Goal: Task Accomplishment & Management: Use online tool/utility

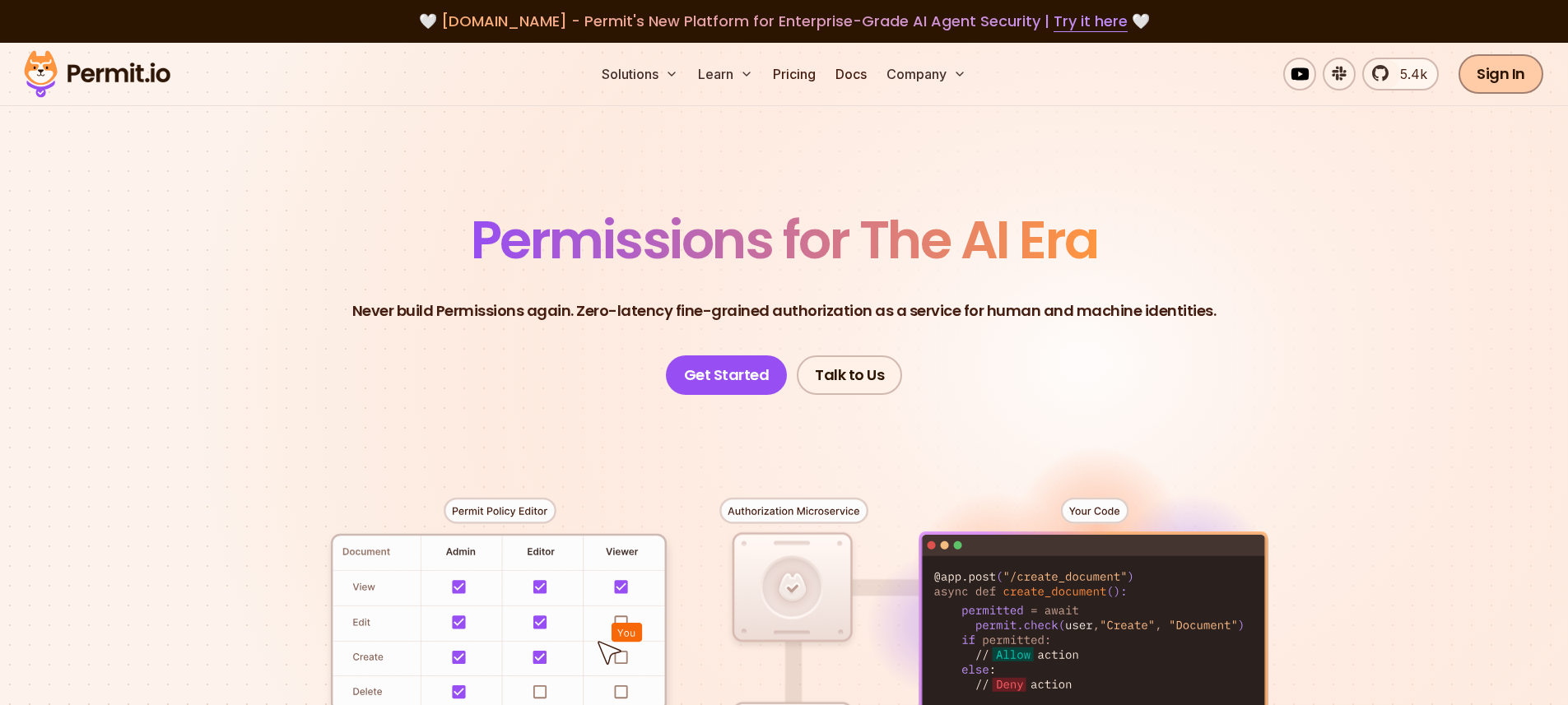
click at [1494, 79] on link "Sign In" at bounding box center [1500, 74] width 85 height 40
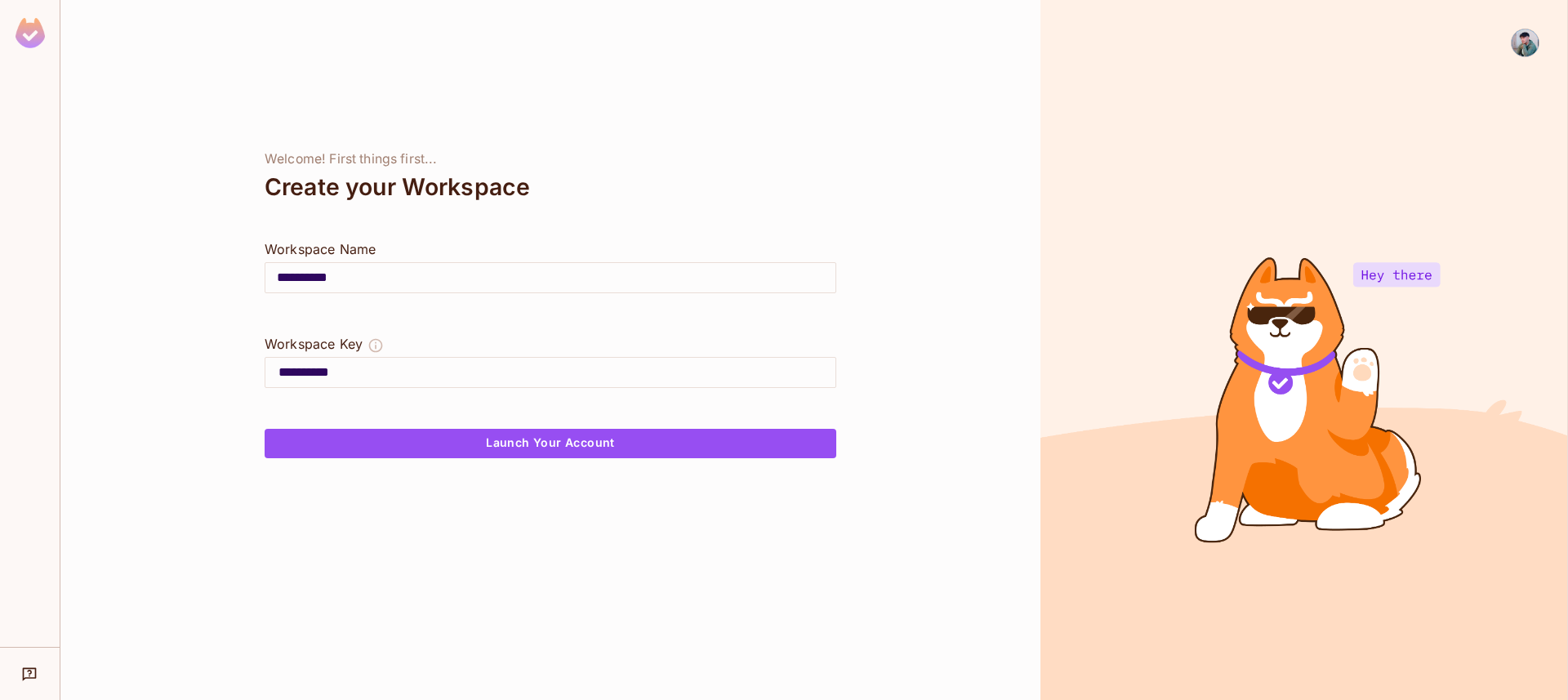
click at [401, 255] on input "**********" at bounding box center [550, 278] width 570 height 46
drag, startPoint x: 418, startPoint y: 295, endPoint x: 447, endPoint y: 359, distance: 70.3
click at [445, 355] on form "**********" at bounding box center [550, 348] width 572 height 219
drag, startPoint x: 440, startPoint y: 316, endPoint x: 445, endPoint y: 240, distance: 76.2
click at [441, 245] on div "**********" at bounding box center [550, 287] width 572 height 95
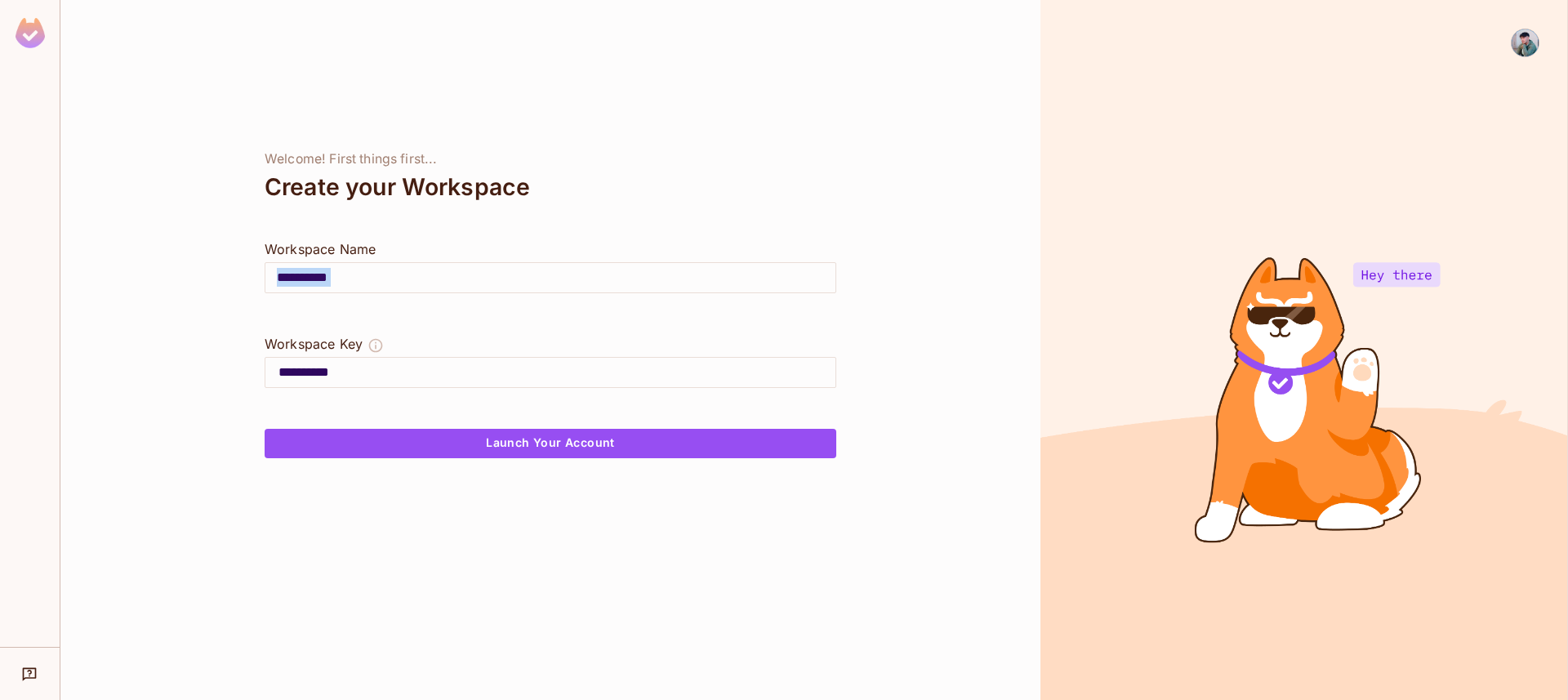
click at [455, 290] on input "**********" at bounding box center [550, 278] width 570 height 46
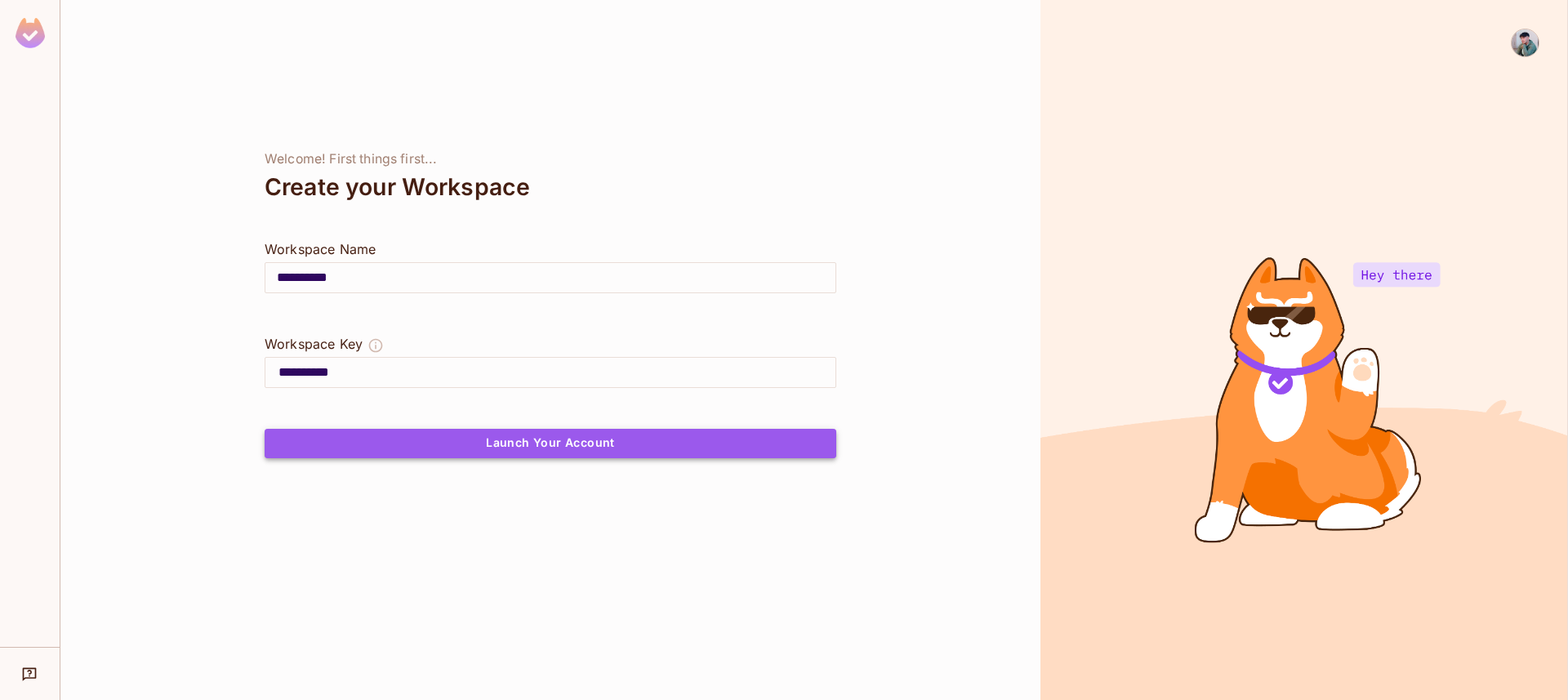
click at [593, 449] on button "Launch Your Account" at bounding box center [550, 444] width 572 height 29
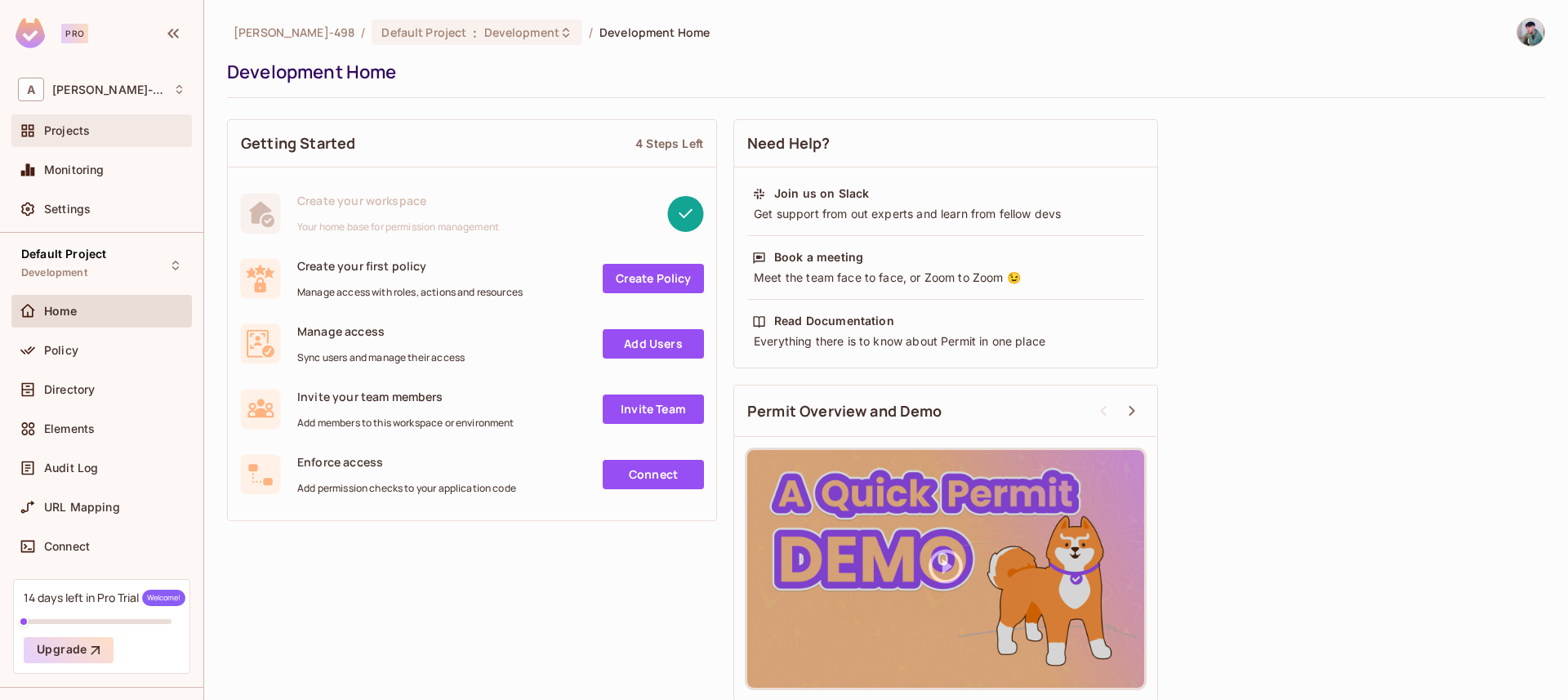
click at [84, 132] on span "Projects" at bounding box center [67, 131] width 46 height 13
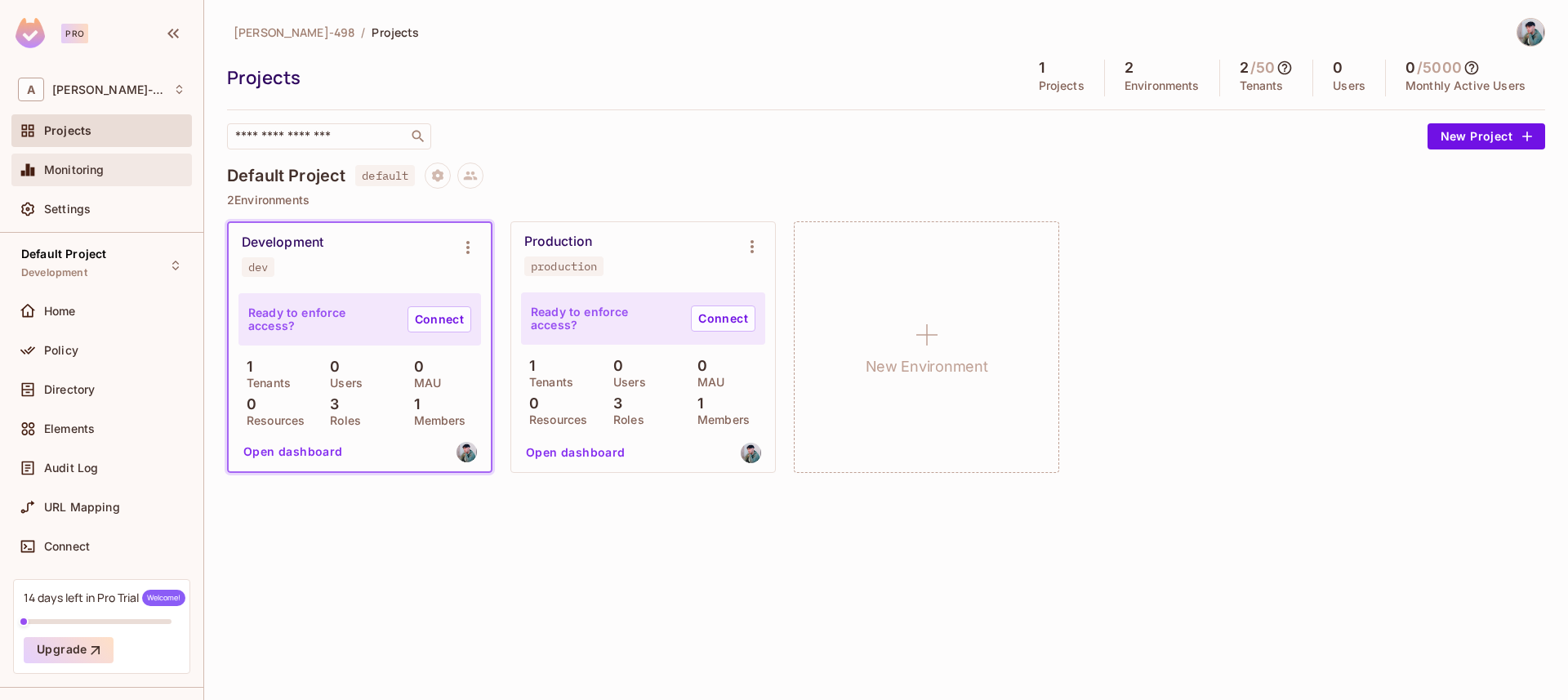
click at [85, 181] on div "Monitoring" at bounding box center [102, 170] width 180 height 33
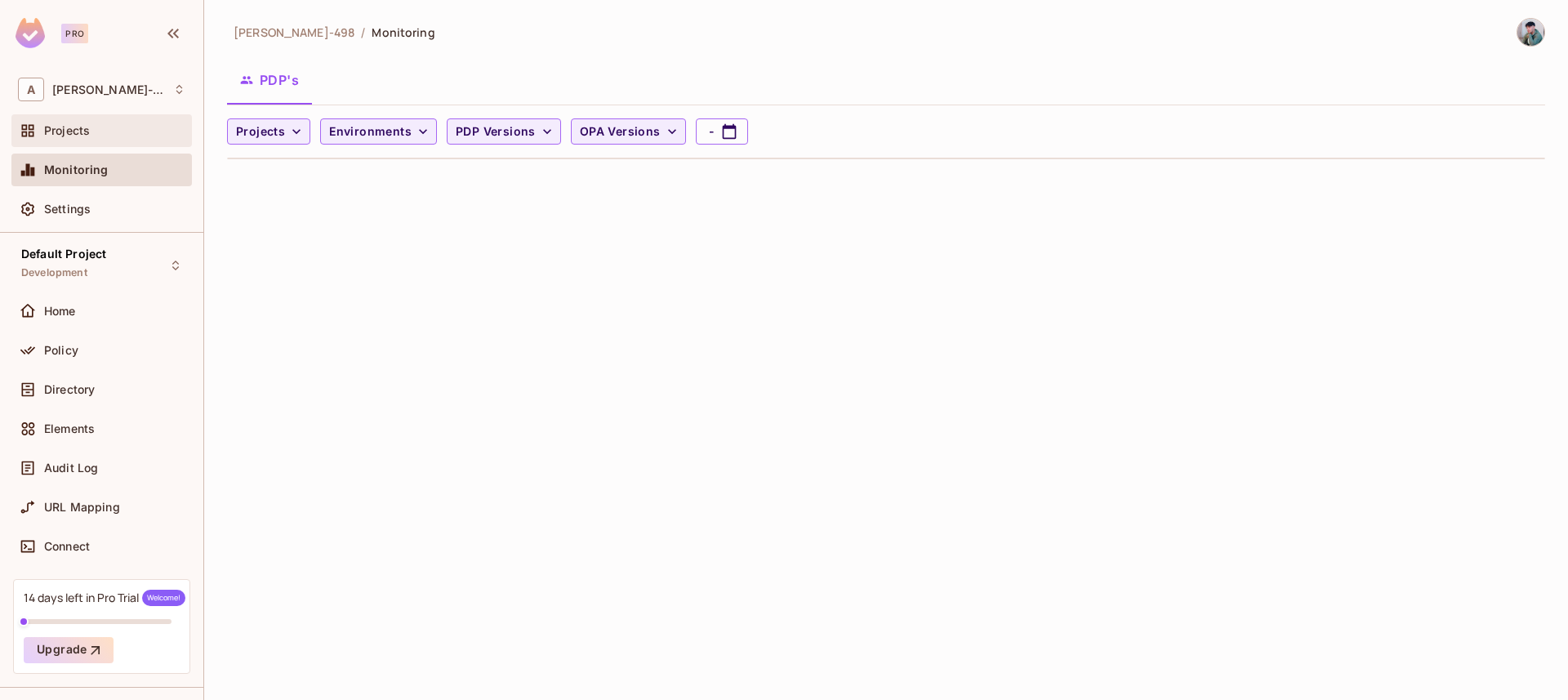
click at [92, 138] on div "Projects" at bounding box center [102, 131] width 168 height 20
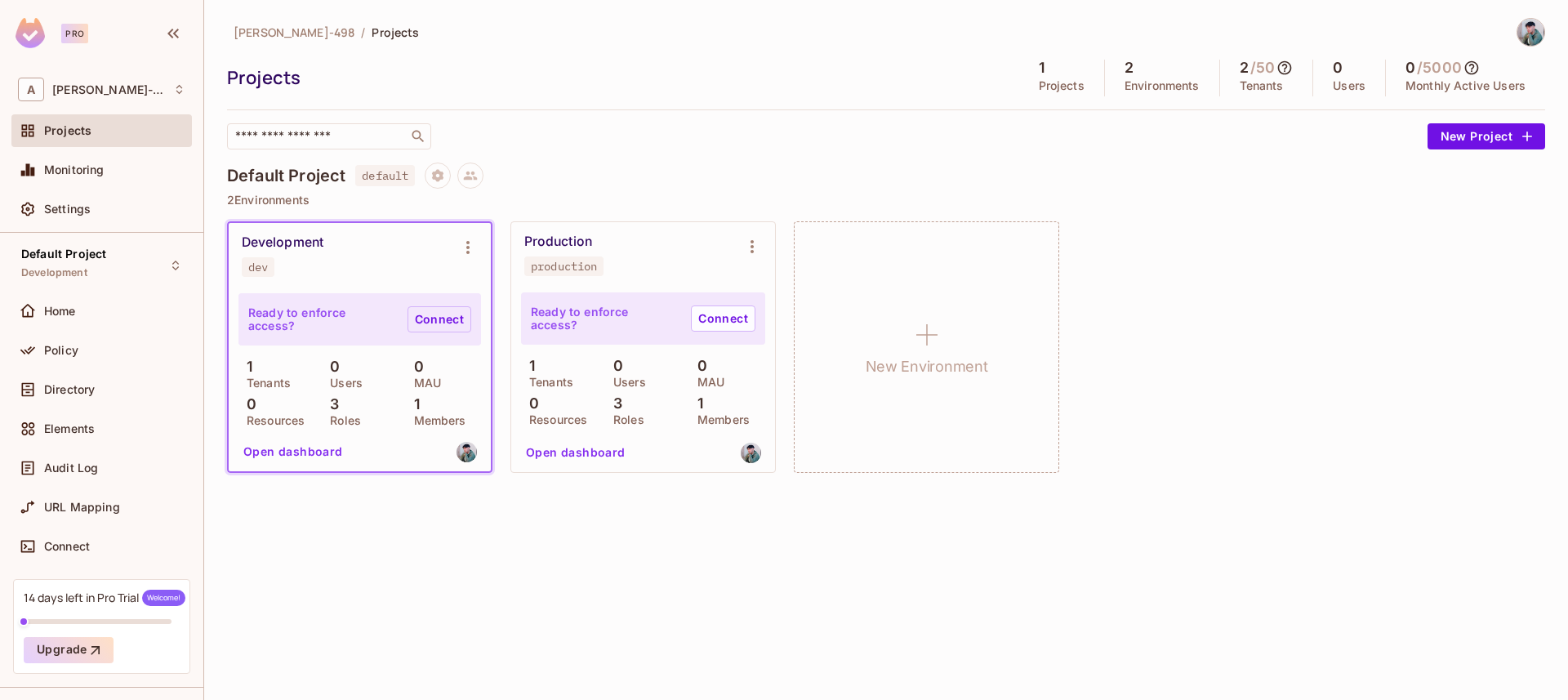
click at [424, 310] on link "Connect" at bounding box center [440, 319] width 64 height 26
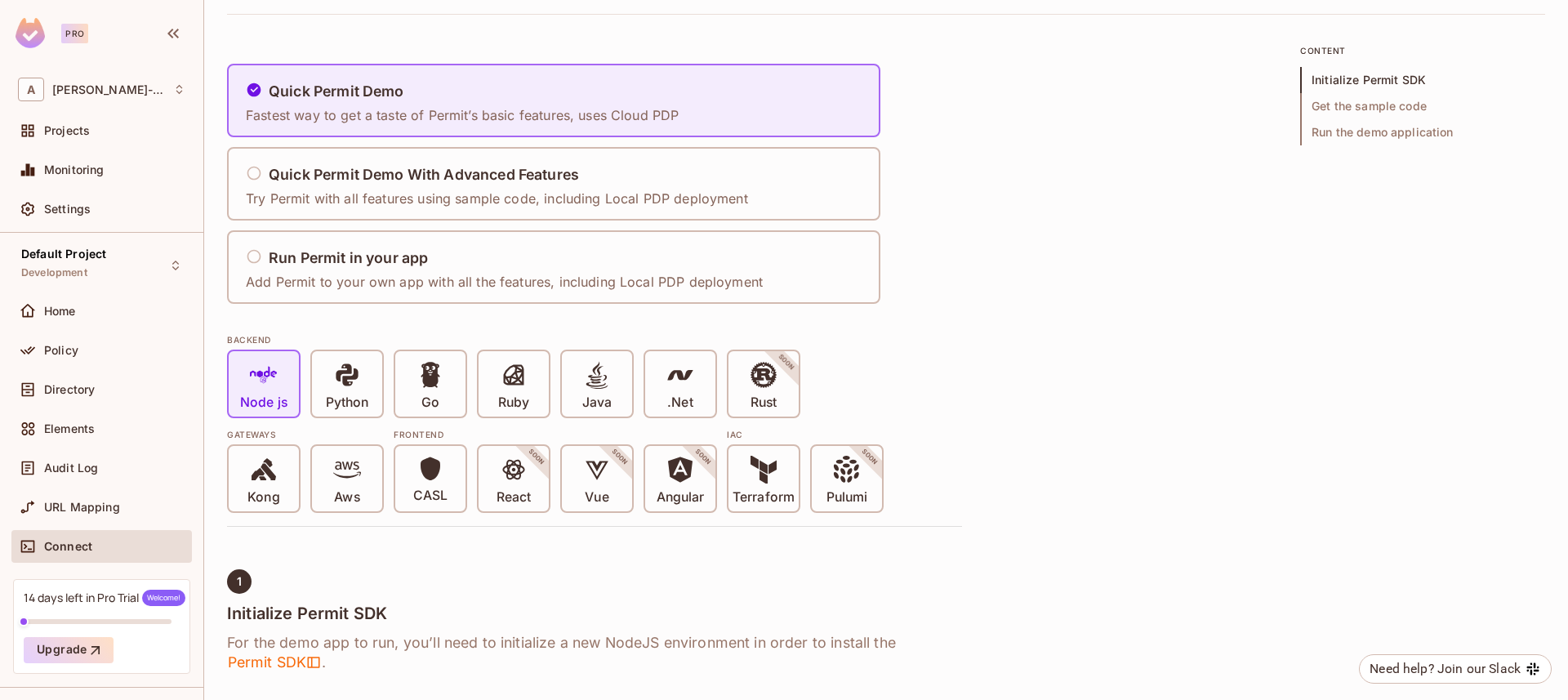
scroll to position [108, 0]
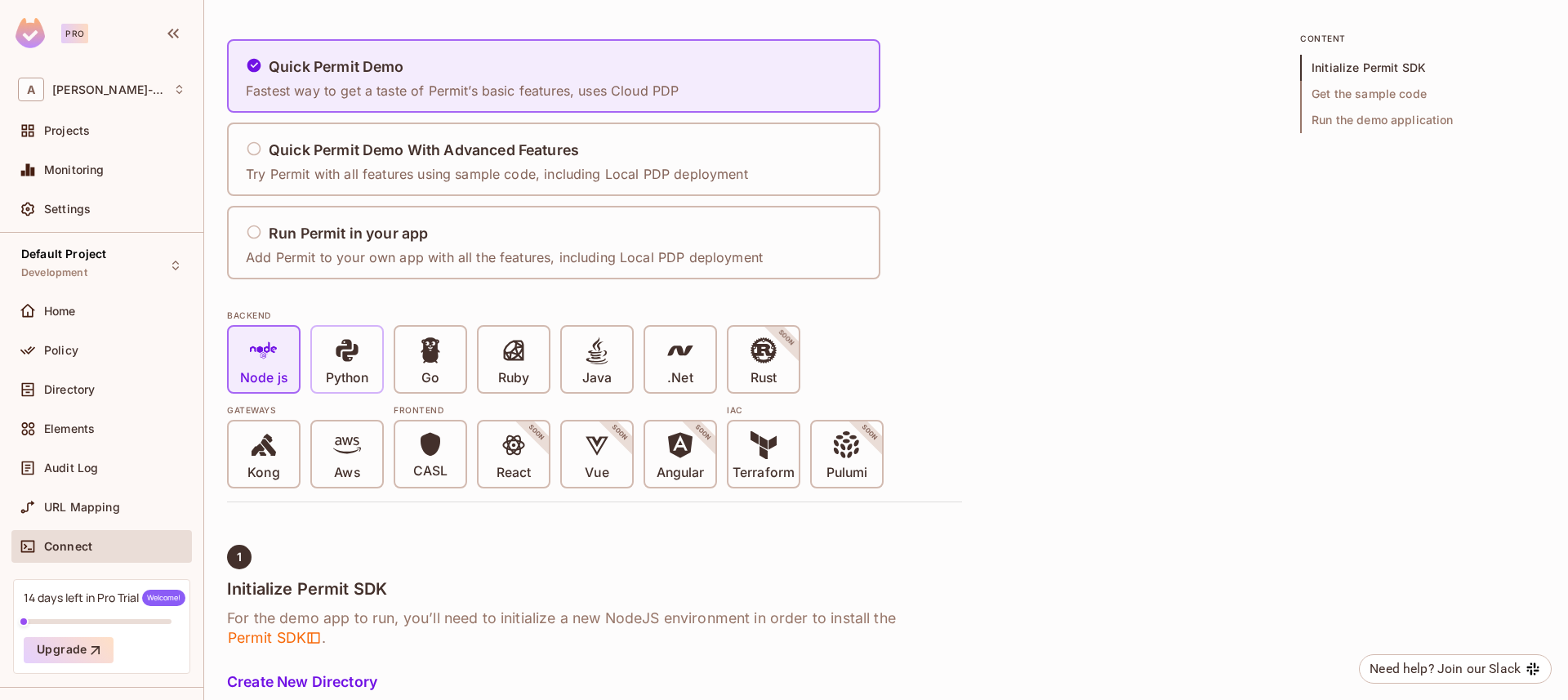
click at [363, 392] on div "Python" at bounding box center [347, 359] width 74 height 69
click at [284, 380] on p "Node js" at bounding box center [264, 378] width 47 height 16
click at [365, 386] on p "Python" at bounding box center [347, 378] width 43 height 16
click at [280, 368] on span "Node js" at bounding box center [264, 361] width 47 height 50
click at [366, 371] on p "Python" at bounding box center [347, 378] width 43 height 16
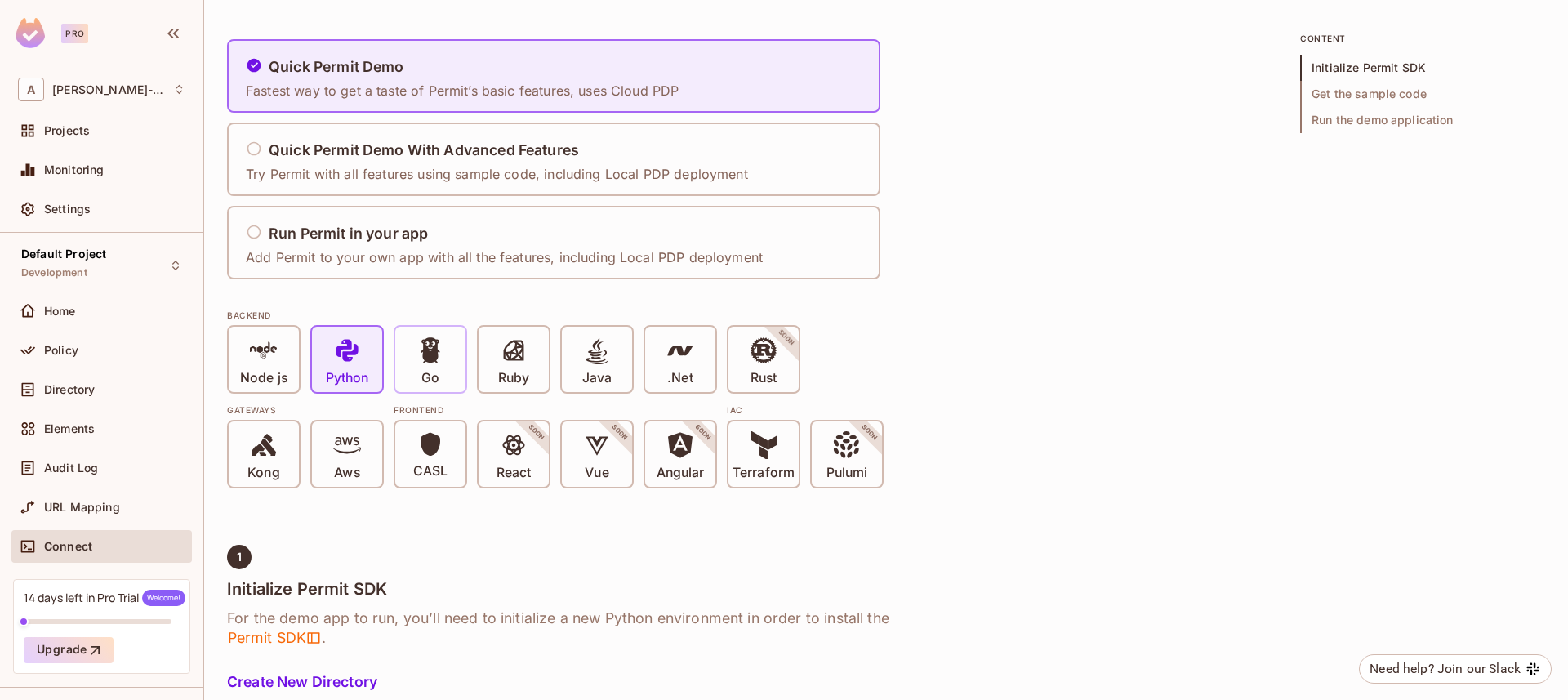
click at [440, 364] on span at bounding box center [431, 353] width 28 height 34
click at [281, 364] on span "Node js" at bounding box center [264, 361] width 47 height 50
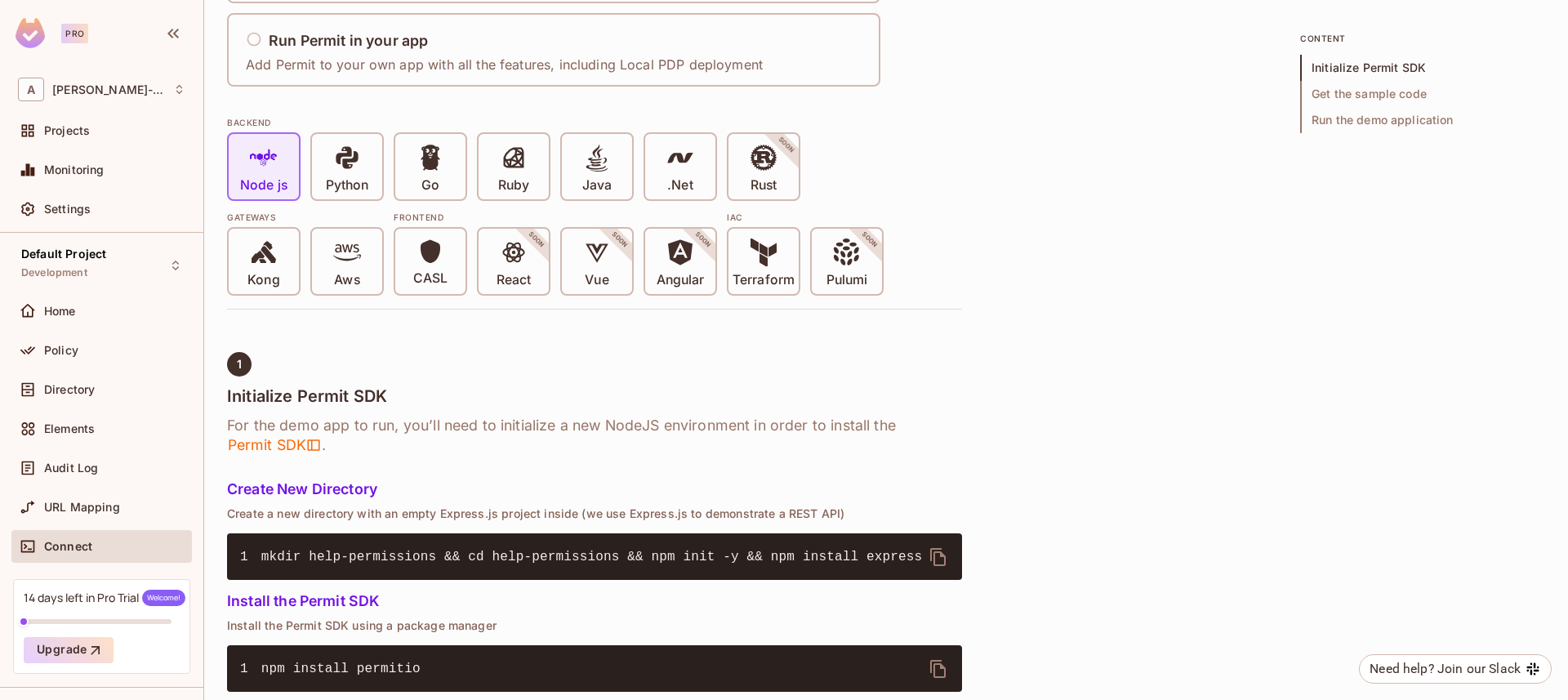
scroll to position [304, 0]
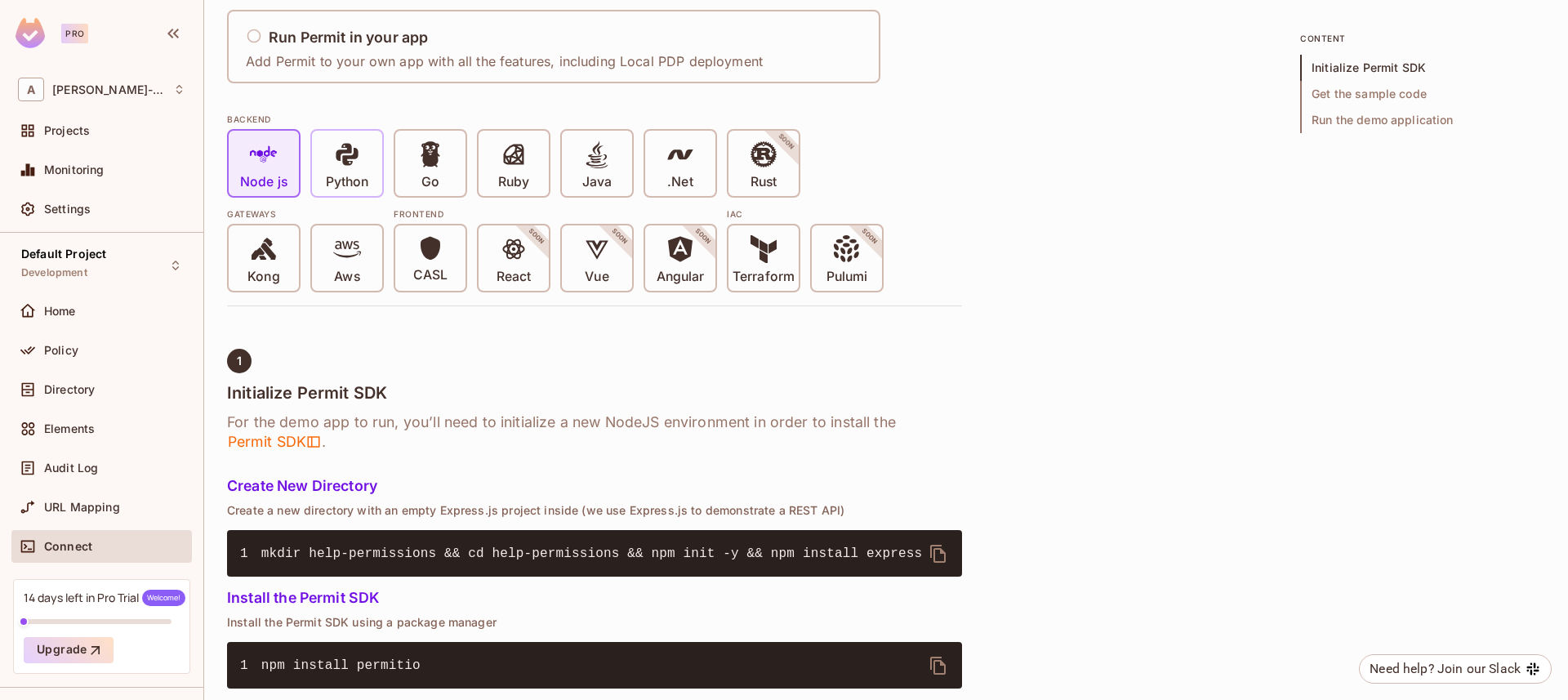
click at [354, 188] on p "Python" at bounding box center [347, 182] width 43 height 16
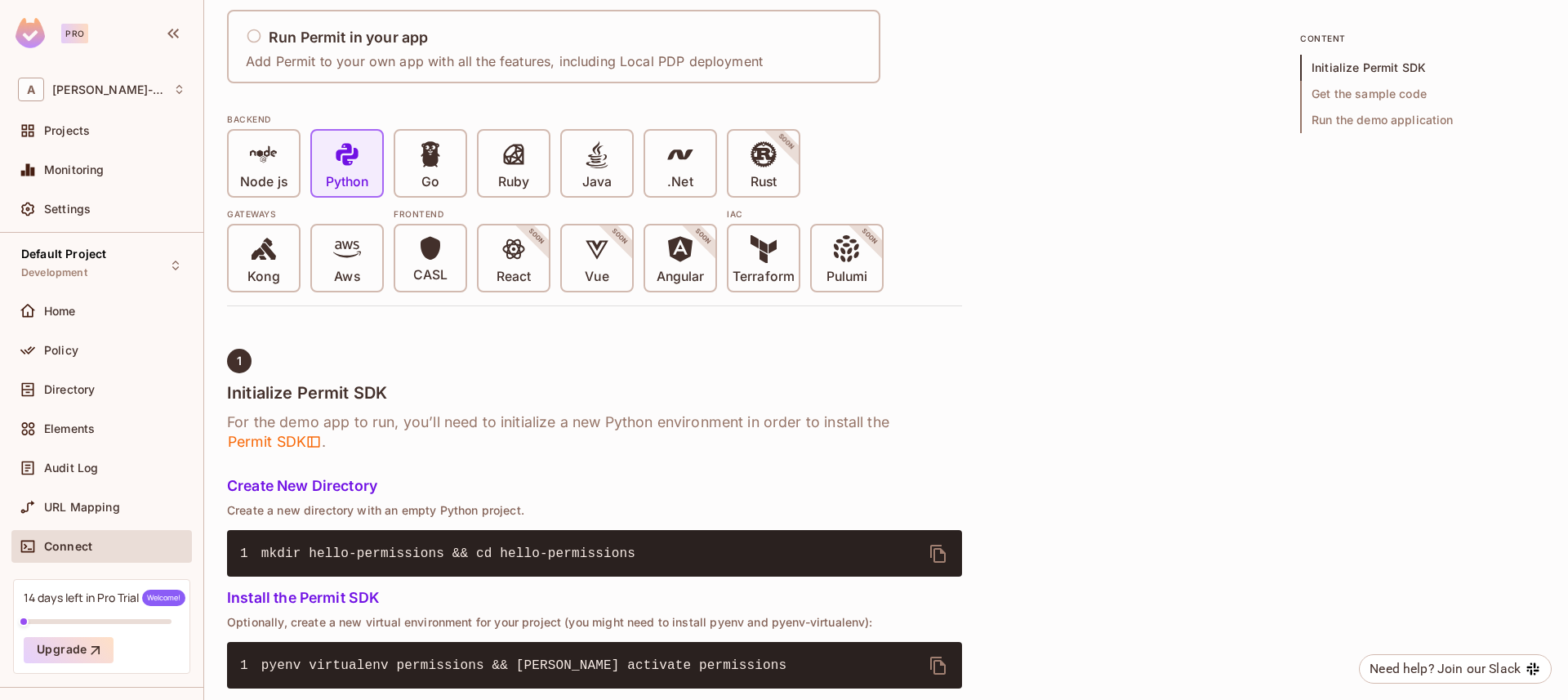
click at [296, 178] on div "Node js" at bounding box center [264, 164] width 70 height 65
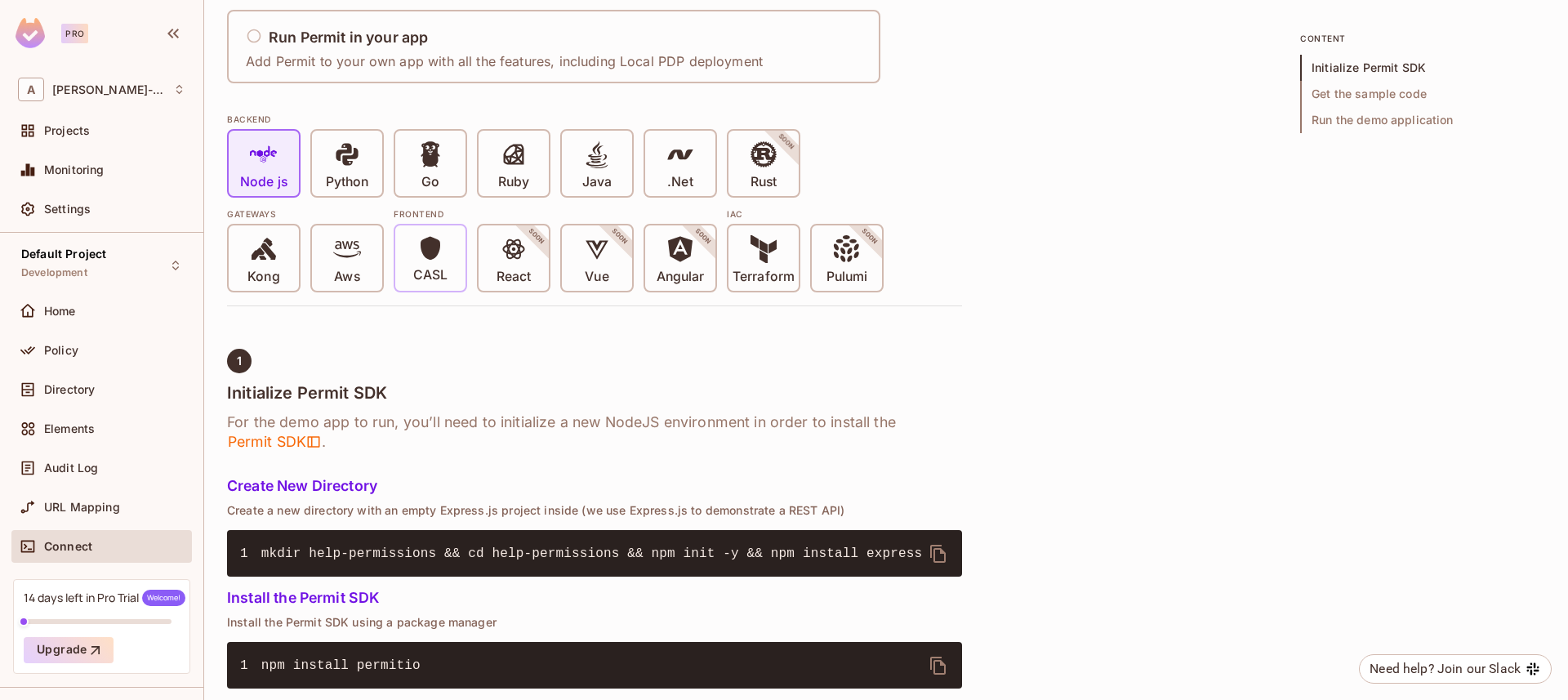
click at [457, 251] on div "CASL" at bounding box center [431, 258] width 70 height 65
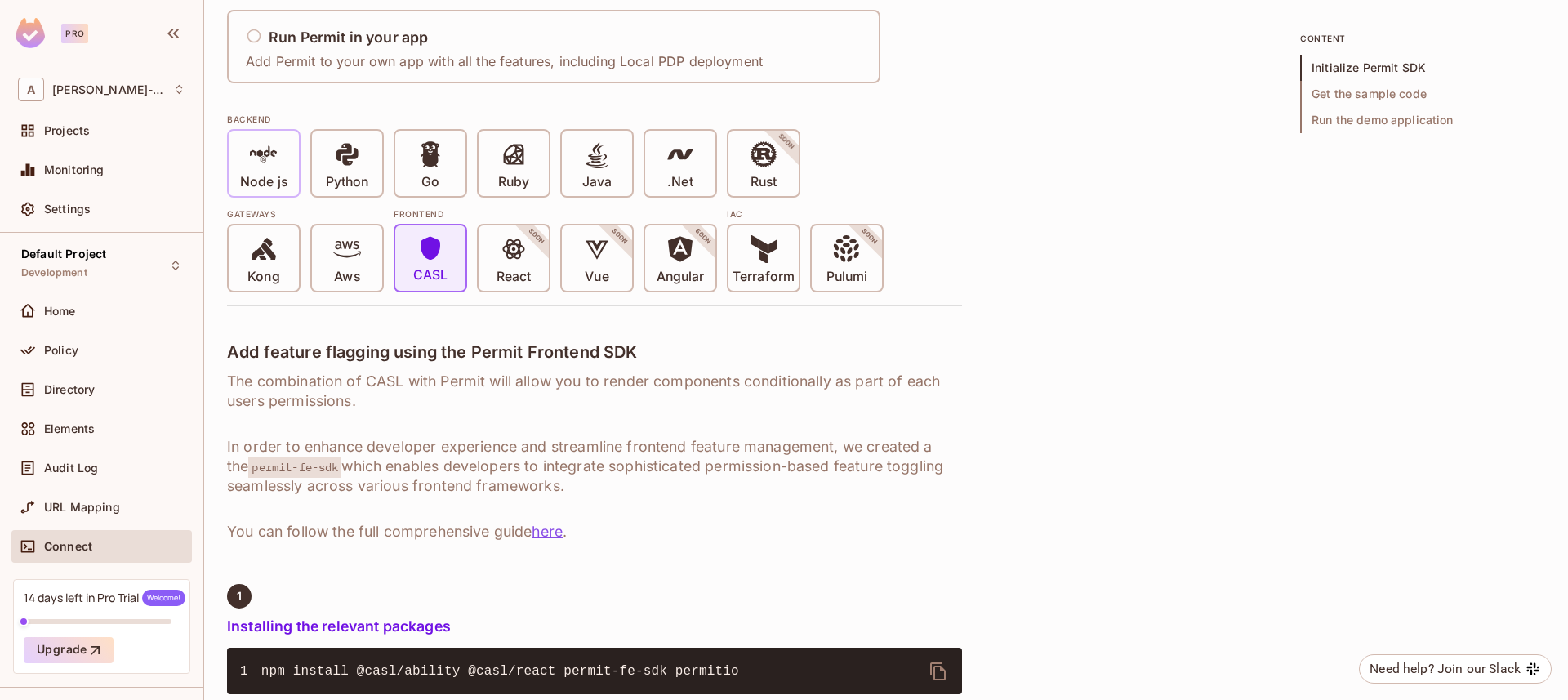
click at [260, 174] on p "Node js" at bounding box center [264, 182] width 47 height 16
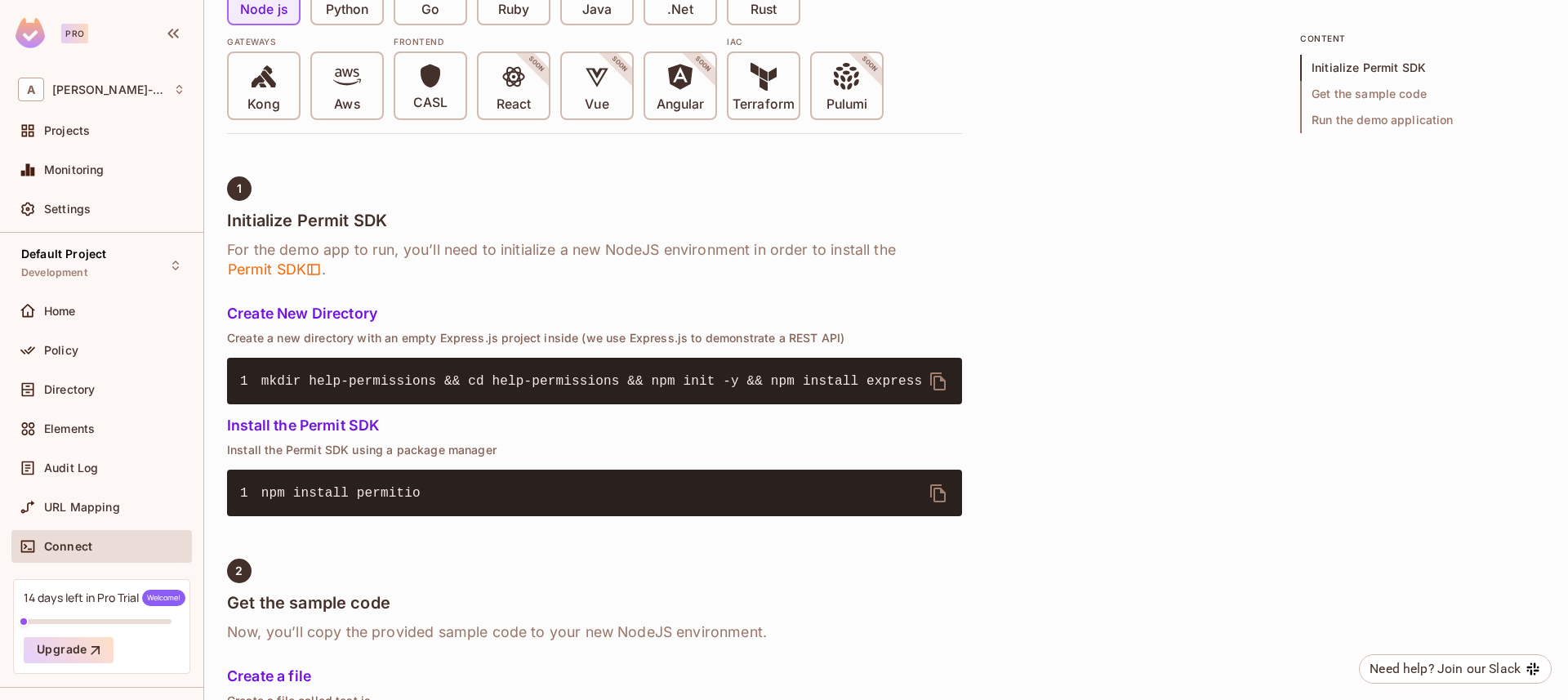
scroll to position [484, 0]
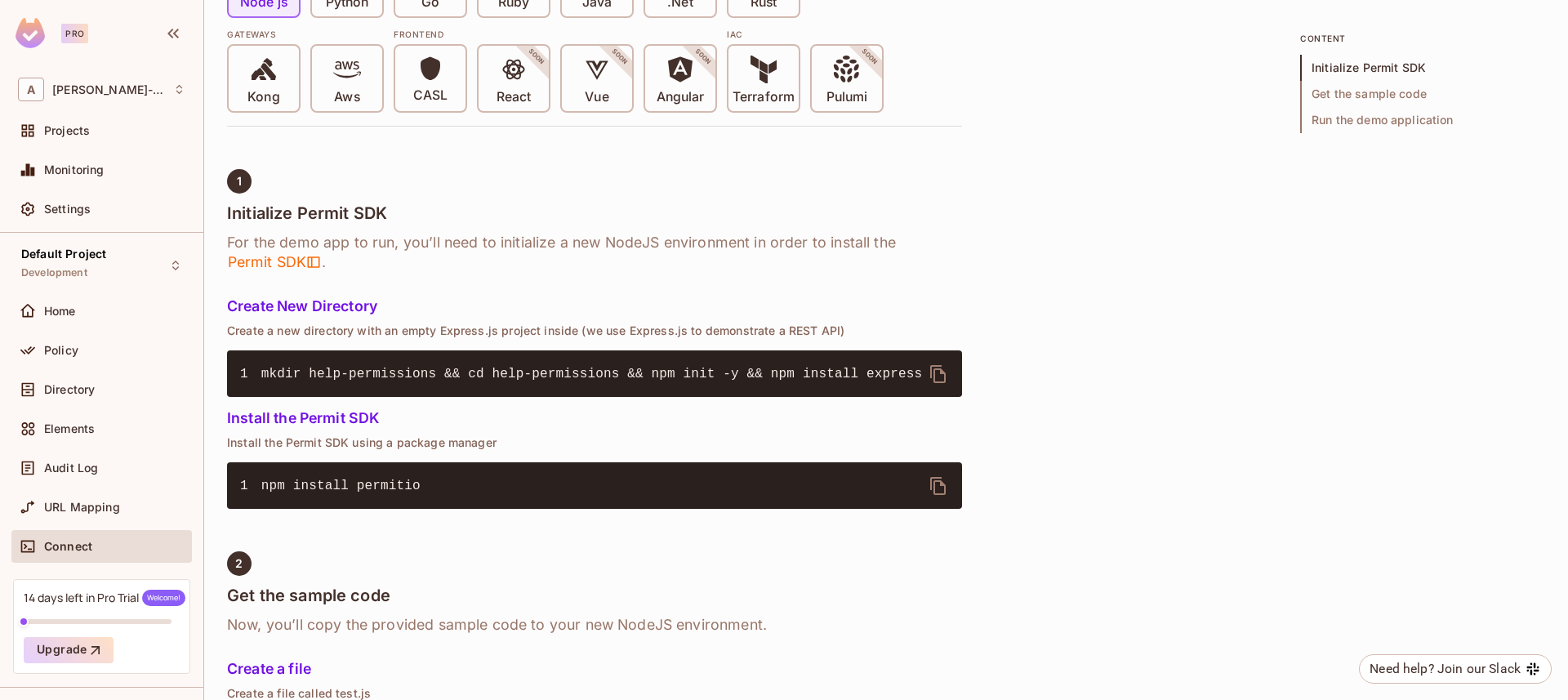
drag, startPoint x: 257, startPoint y: 369, endPoint x: 631, endPoint y: 393, distance: 374.8
click at [631, 393] on pre "1 mkdir help-permissions && cd help-permissions && npm init -y && npm install e…" at bounding box center [594, 373] width 735 height 47
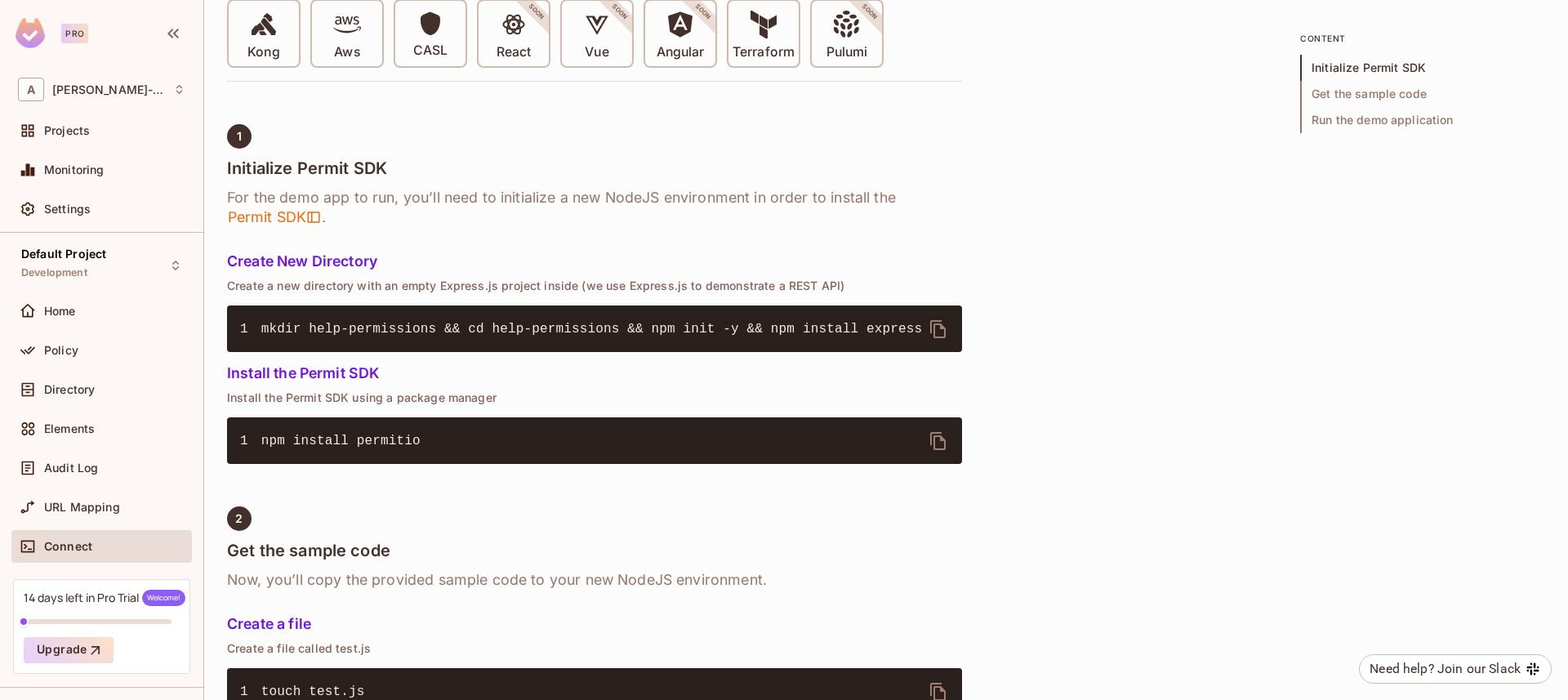
scroll to position [574, 0]
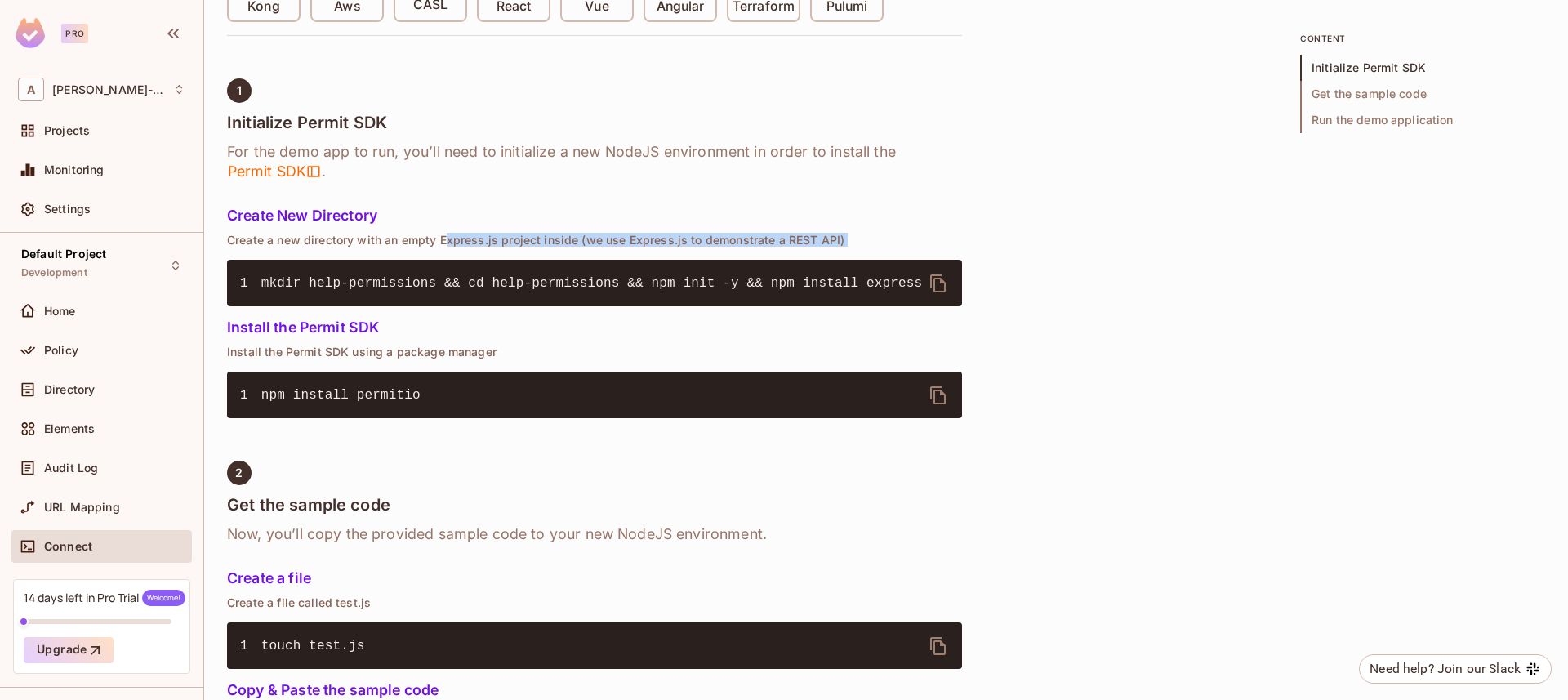
drag, startPoint x: 446, startPoint y: 245, endPoint x: 896, endPoint y: 251, distance: 450.0
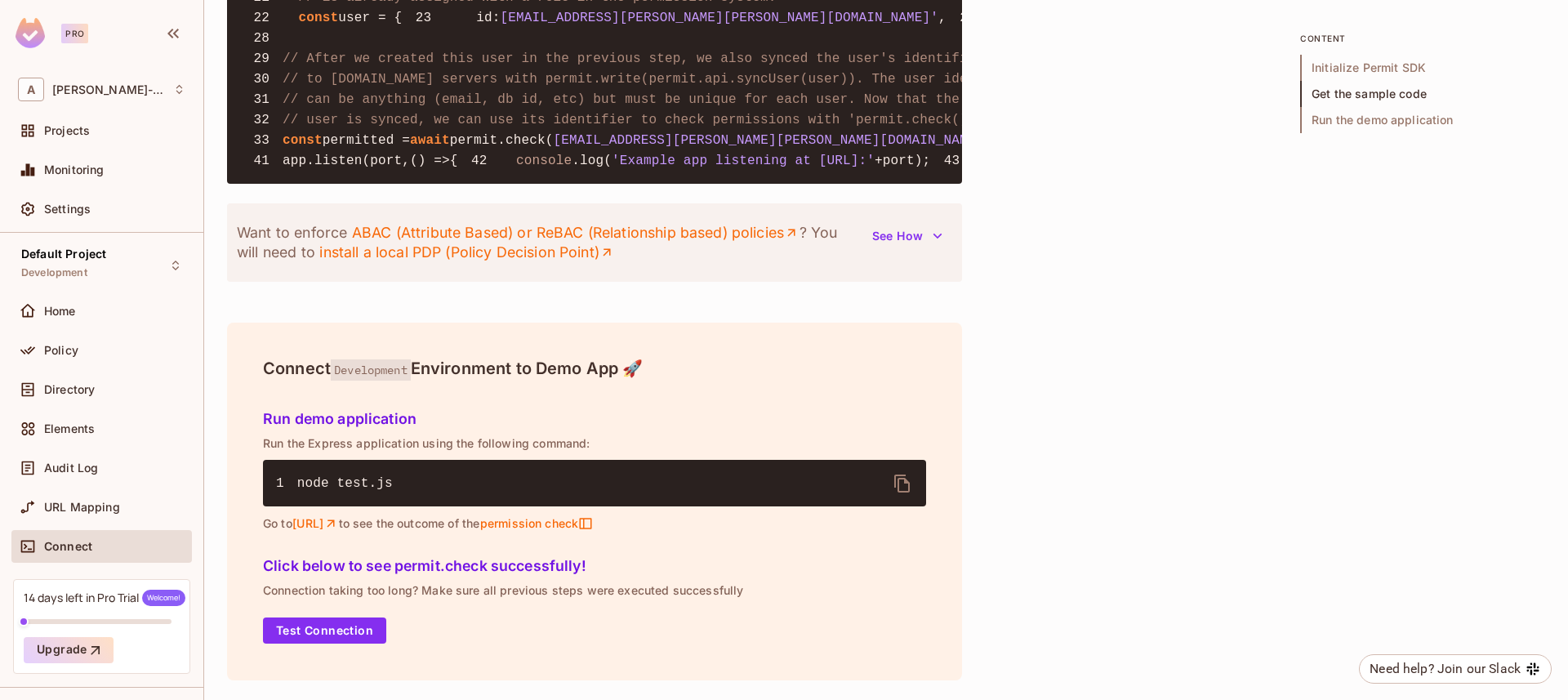
scroll to position [2001, 0]
drag, startPoint x: 314, startPoint y: 490, endPoint x: 490, endPoint y: 492, distance: 176.0
click at [478, 496] on pre "1 node test.js" at bounding box center [594, 483] width 663 height 47
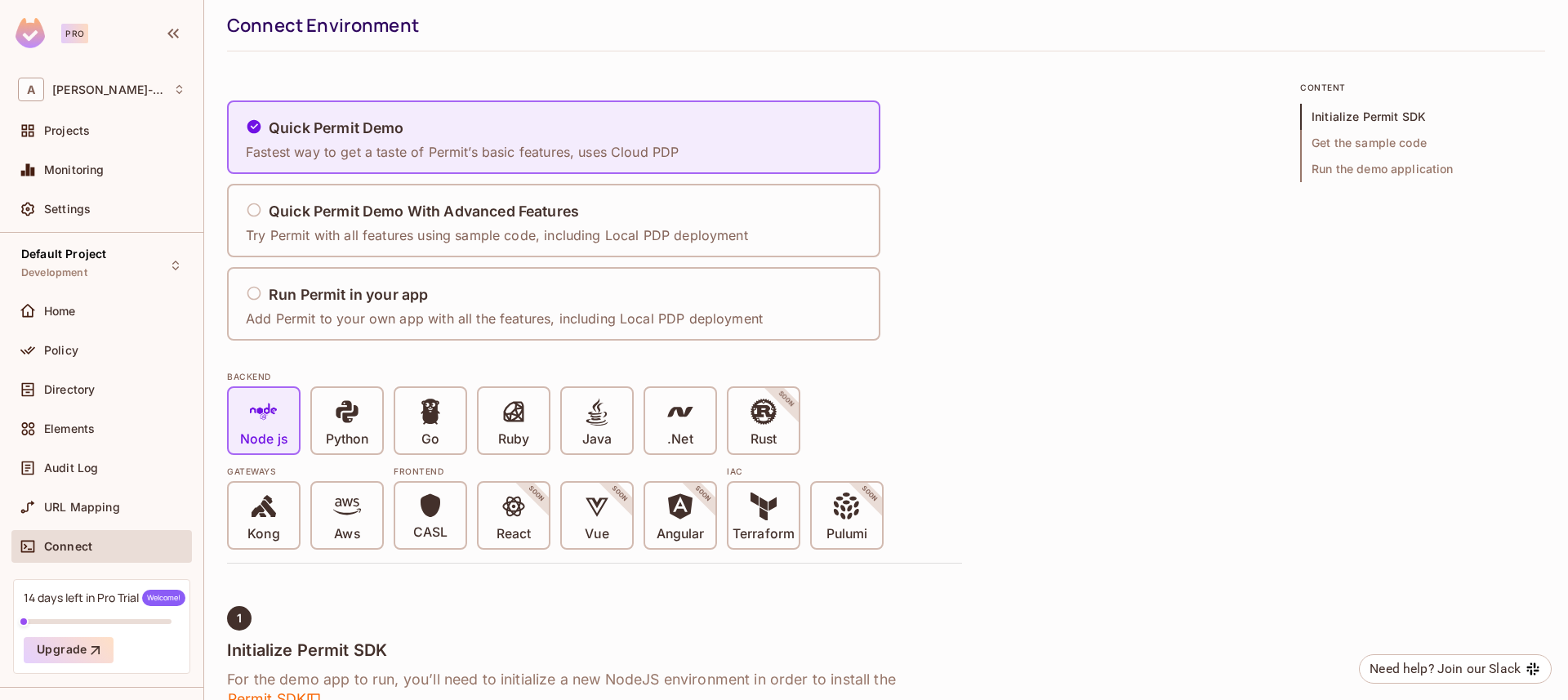
scroll to position [0, 0]
